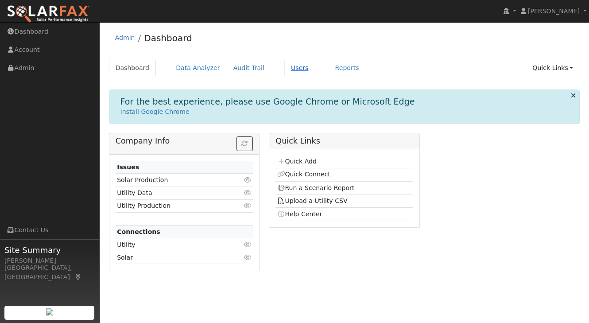
click at [286, 67] on link "Users" at bounding box center [299, 68] width 31 height 16
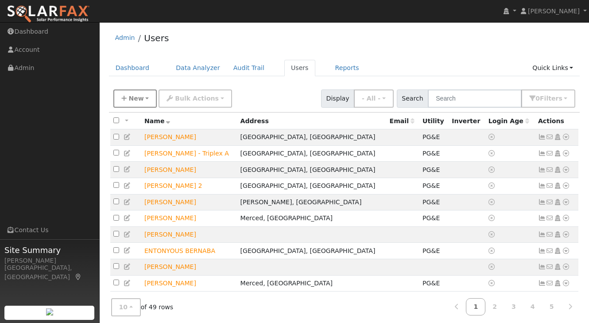
click at [133, 97] on span "New" at bounding box center [135, 98] width 15 height 7
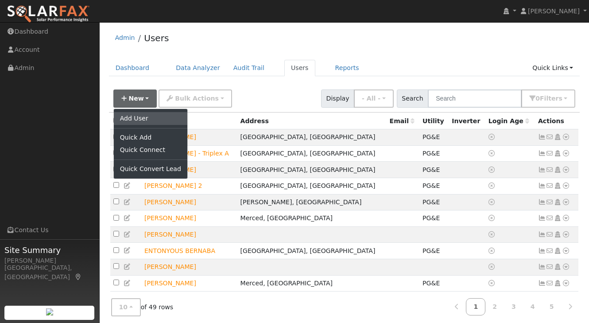
click at [130, 116] on link "Add User" at bounding box center [150, 118] width 73 height 12
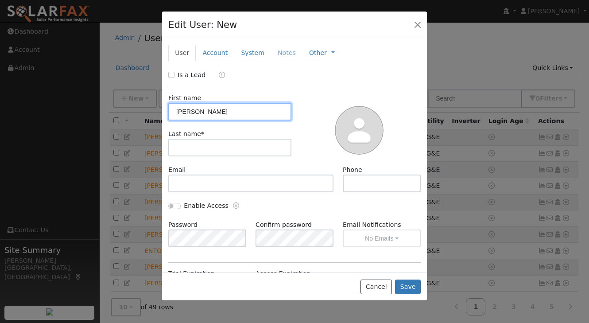
type input "Richard"
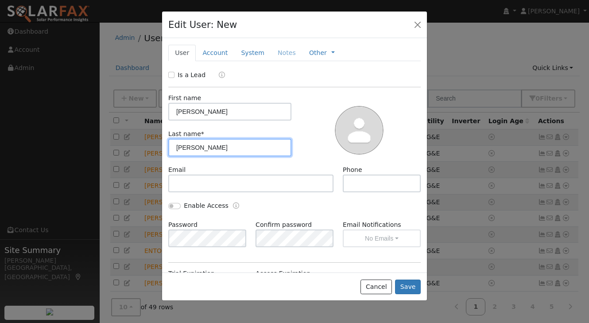
type input "Alexander"
click at [170, 73] on input "Is a Lead" at bounding box center [171, 75] width 6 height 6
checkbox input "true"
click at [405, 287] on button "Save" at bounding box center [408, 286] width 26 height 15
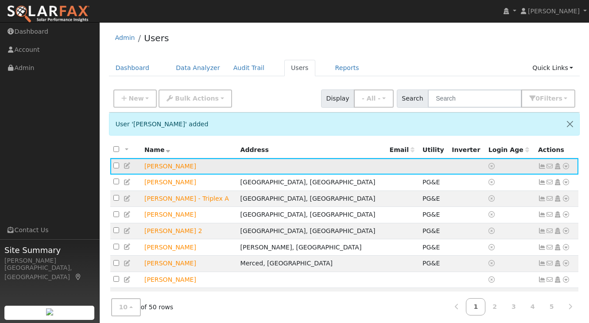
click at [540, 169] on icon at bounding box center [542, 166] width 8 height 6
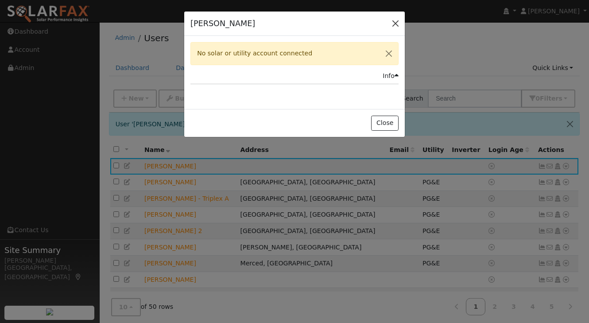
click at [393, 24] on button "button" at bounding box center [395, 23] width 12 height 12
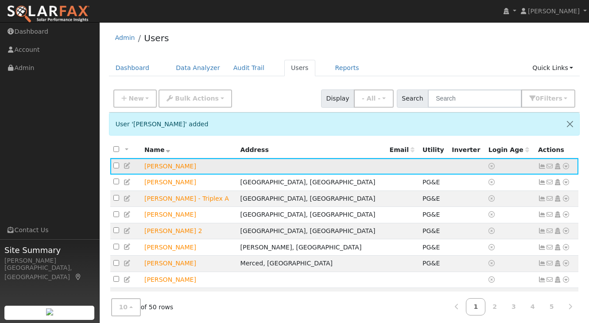
click at [564, 168] on icon at bounding box center [566, 166] width 8 height 6
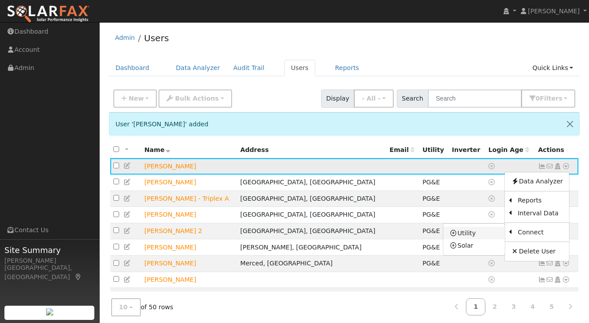
click at [467, 234] on link "Utility" at bounding box center [474, 233] width 62 height 12
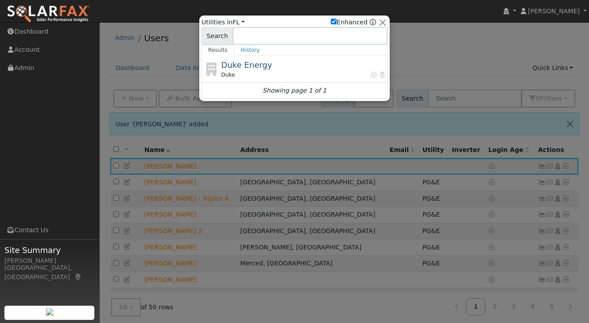
click at [237, 17] on div "Utilities in All Utilities FL All States AL AK AZ AR CA CO CT DE FL GA HI ID IL…" at bounding box center [294, 57] width 190 height 85
click at [235, 19] on link "FL" at bounding box center [238, 22] width 12 height 7
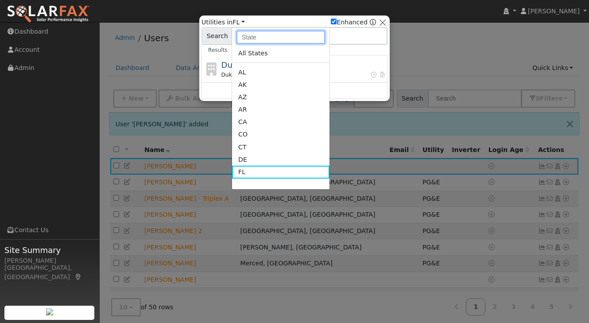
click at [258, 41] on input "text" at bounding box center [280, 37] width 89 height 13
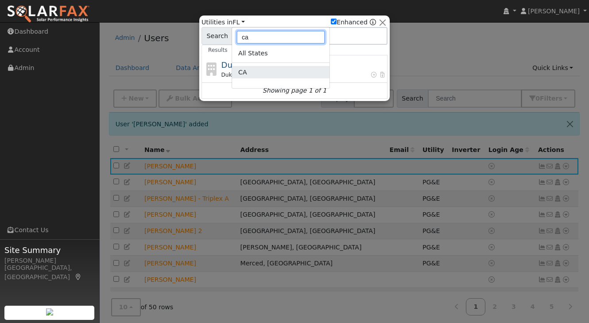
type input "ca"
click at [245, 70] on link "CA" at bounding box center [280, 72] width 97 height 12
checkbox input "false"
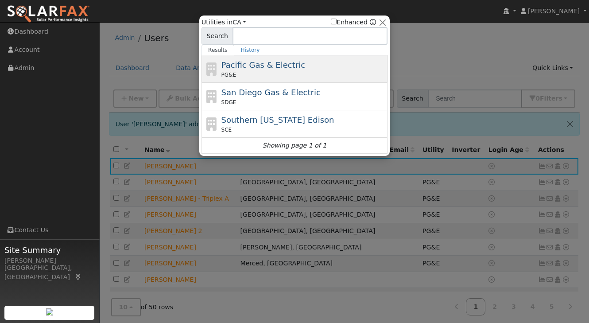
click at [247, 64] on span "Pacific Gas & Electric" at bounding box center [263, 64] width 84 height 9
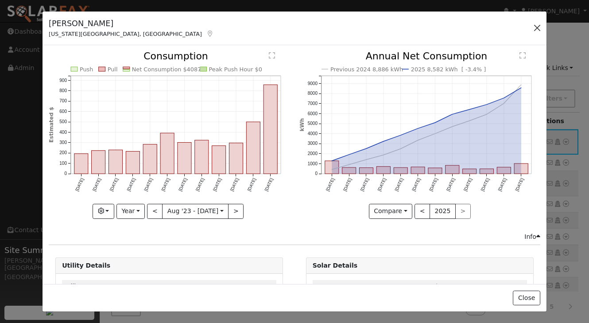
click at [536, 28] on button "button" at bounding box center [537, 28] width 12 height 12
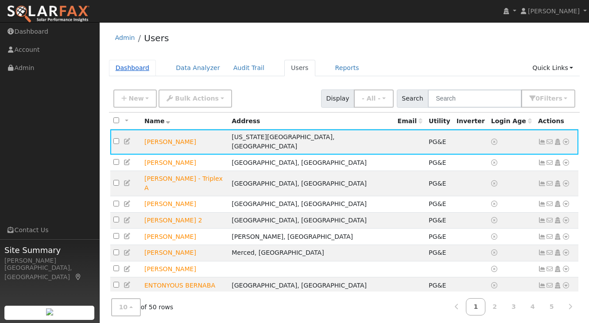
click at [139, 67] on link "Dashboard" at bounding box center [132, 68] width 47 height 16
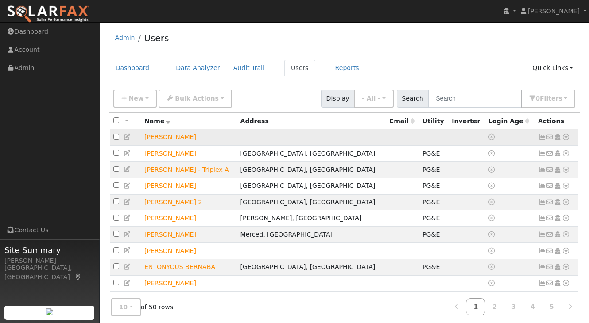
click at [567, 140] on icon at bounding box center [566, 137] width 8 height 6
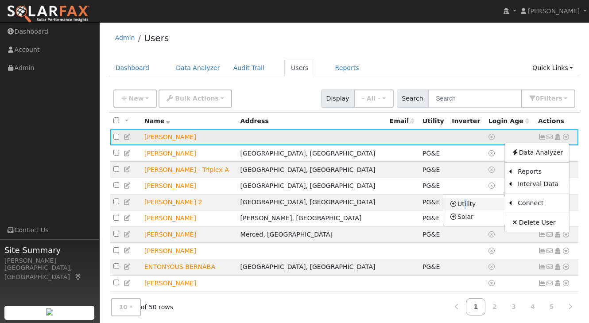
click at [467, 204] on link "Utility" at bounding box center [474, 204] width 62 height 12
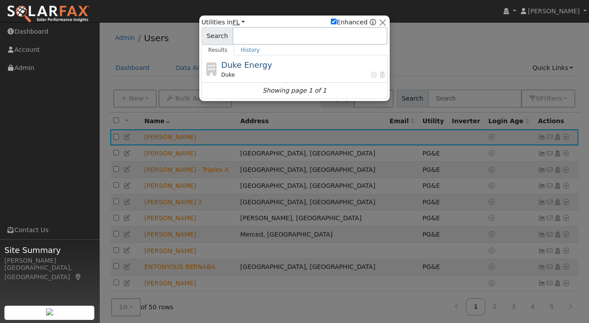
click at [235, 21] on link "FL" at bounding box center [238, 22] width 12 height 7
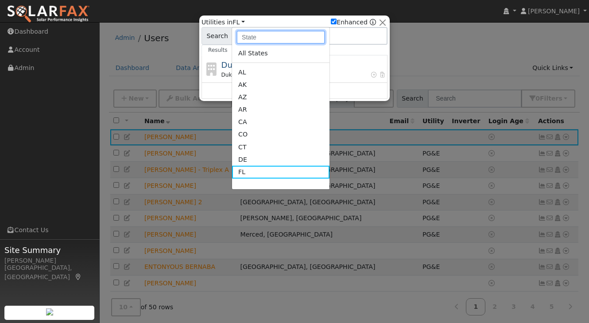
click at [255, 38] on input "text" at bounding box center [280, 37] width 89 height 13
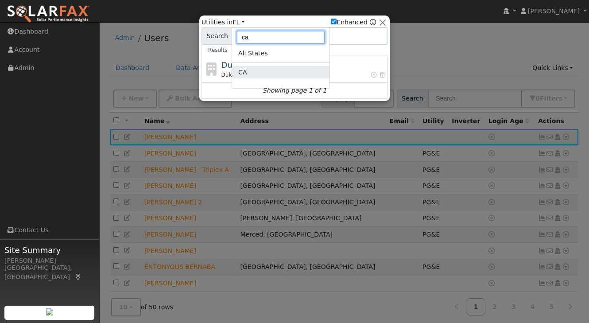
type input "ca"
click at [246, 71] on link "CA" at bounding box center [280, 72] width 97 height 12
checkbox input "false"
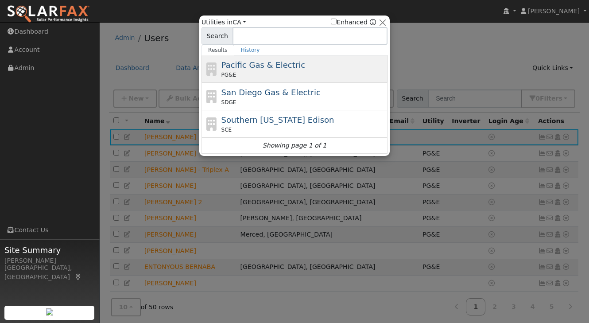
click at [247, 63] on span "Pacific Gas & Electric" at bounding box center [263, 64] width 84 height 9
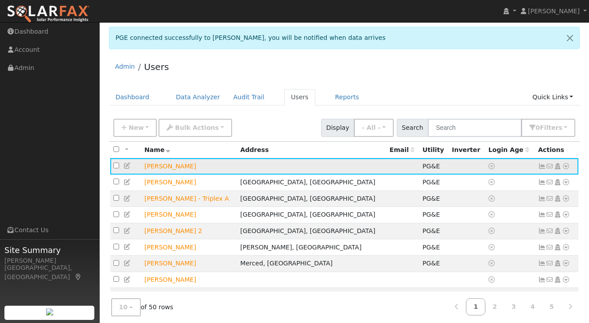
click at [541, 167] on icon at bounding box center [542, 166] width 8 height 6
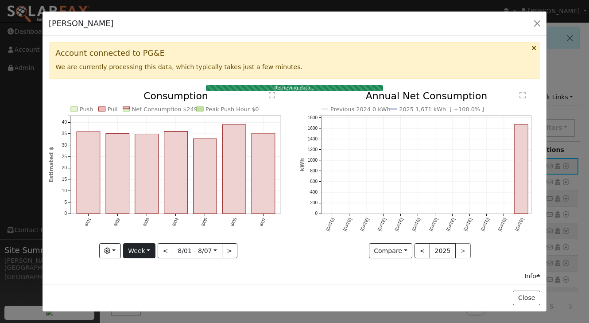
click at [146, 250] on button "Week" at bounding box center [139, 250] width 32 height 15
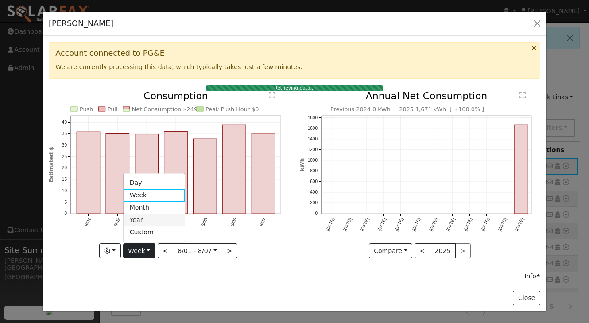
click at [143, 216] on link "Year" at bounding box center [154, 220] width 62 height 12
type input "2024-08-01"
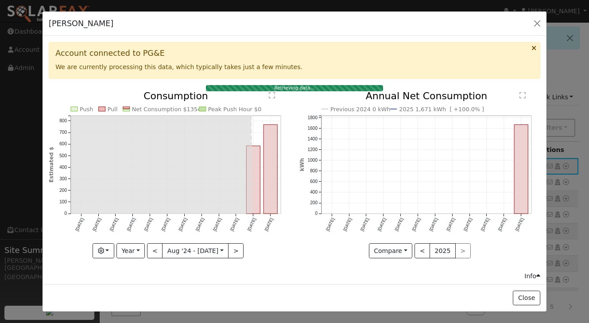
click at [418, 51] on h3 "Account connected to PG&E" at bounding box center [294, 53] width 478 height 9
click at [537, 22] on button "button" at bounding box center [537, 23] width 12 height 12
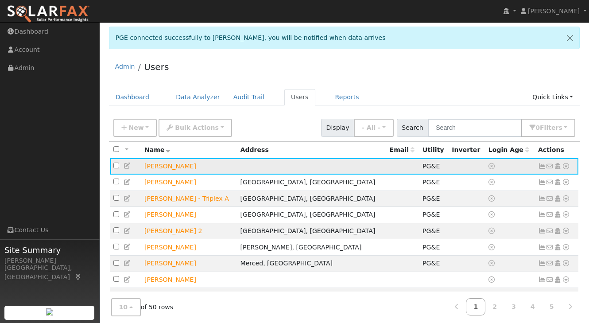
click at [542, 166] on icon at bounding box center [542, 166] width 8 height 6
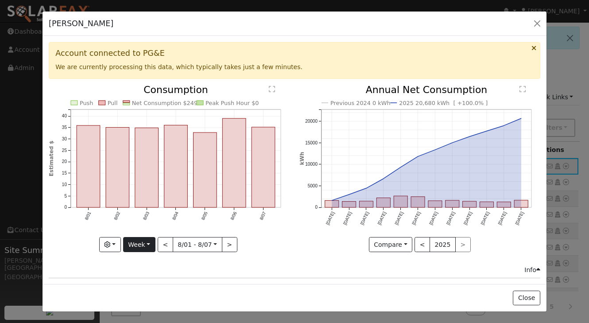
click at [142, 251] on button "Week" at bounding box center [139, 244] width 32 height 15
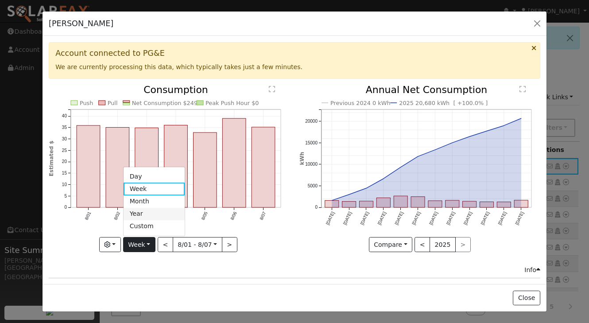
click at [139, 209] on link "Year" at bounding box center [154, 214] width 62 height 12
type input "2024-08-01"
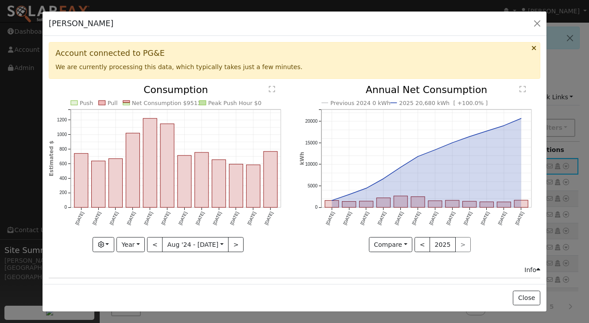
click at [63, 263] on div "Push Pull Net Consumption $9513 Peak Push Hour $0 Aug '24 Sep '24 Oct '24 Nov '…" at bounding box center [169, 175] width 250 height 180
click at [538, 23] on button "button" at bounding box center [537, 23] width 12 height 12
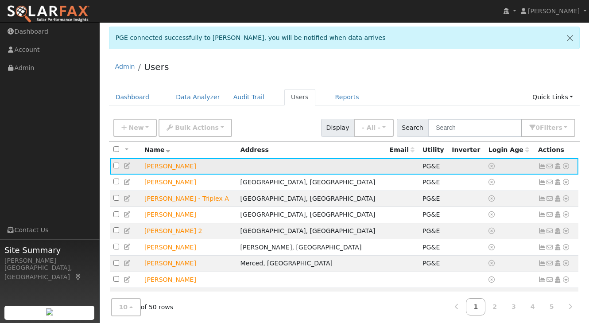
click at [542, 166] on icon at bounding box center [542, 166] width 8 height 6
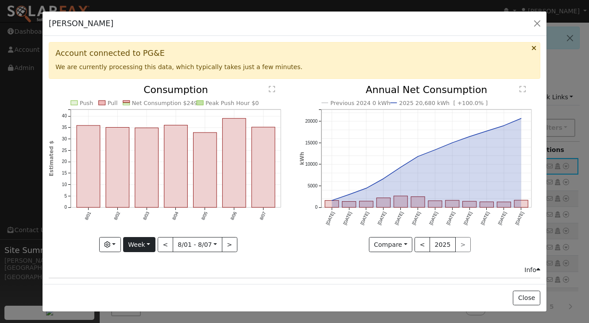
click at [146, 238] on button "Week" at bounding box center [139, 244] width 32 height 15
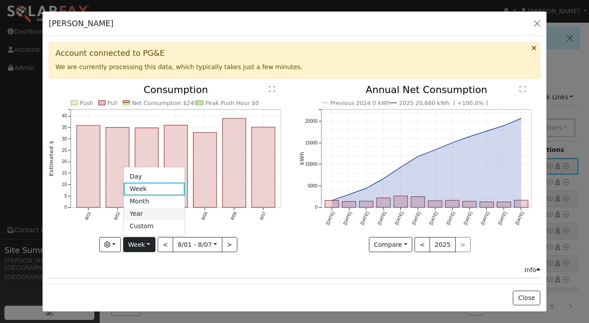
click at [136, 210] on link "Year" at bounding box center [154, 214] width 62 height 12
type input "2024-08-01"
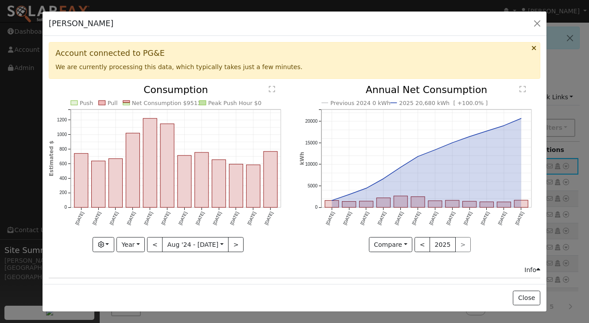
click at [331, 81] on div "Account connected to PG&E We are currently processing this data, which typicall…" at bounding box center [294, 63] width 501 height 42
click at [535, 21] on button "button" at bounding box center [537, 23] width 12 height 12
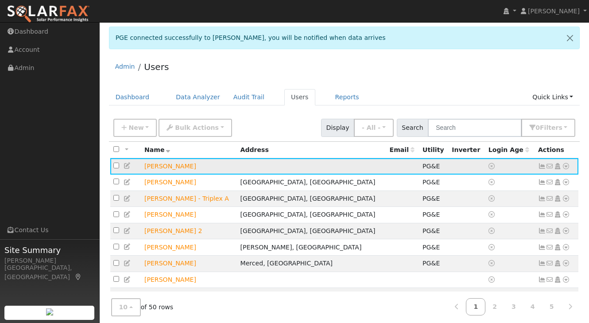
click at [542, 167] on icon at bounding box center [542, 166] width 8 height 6
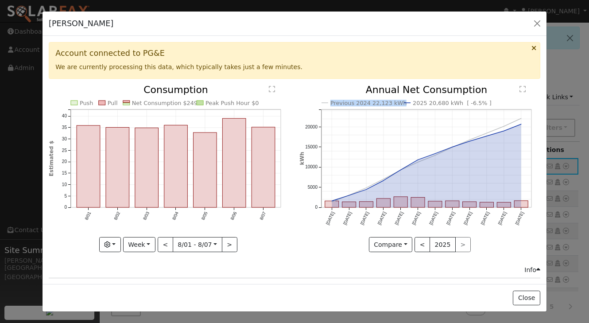
click at [397, 102] on icon "Previous 2024 22,123 kWh 2025 20,680 kWh [ -6.5% ] Aug '24 Sep '24 Oct '24 Nov …" at bounding box center [419, 165] width 241 height 161
copy text "Previous 2024 22,123 kWh"
click at [285, 35] on div "Richard Alexander Default Account Default Account Primary Account" at bounding box center [294, 24] width 504 height 25
click at [137, 248] on button "Week" at bounding box center [139, 244] width 32 height 15
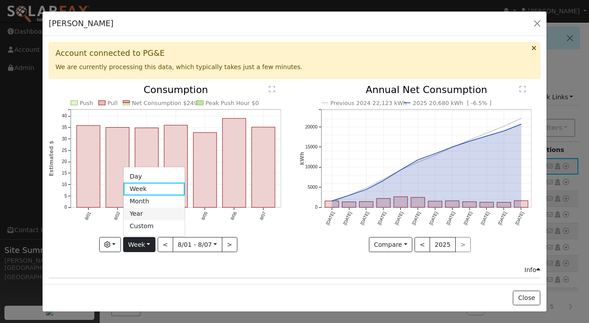
click at [147, 212] on link "Year" at bounding box center [154, 214] width 62 height 12
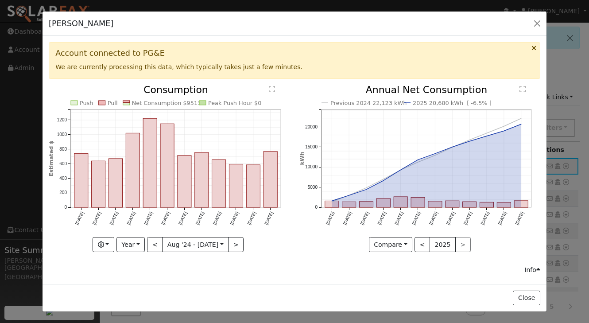
click at [320, 248] on div "Compare Compare Previous Current Year < 2025 >" at bounding box center [419, 244] width 241 height 15
click at [157, 244] on button "<" at bounding box center [154, 244] width 15 height 15
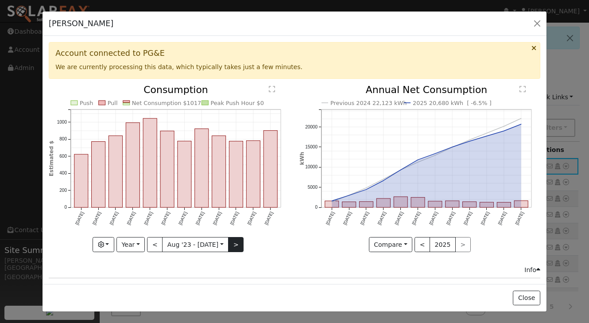
click at [234, 243] on button ">" at bounding box center [235, 244] width 15 height 15
type input "2024-08-01"
